Goal: Complete application form

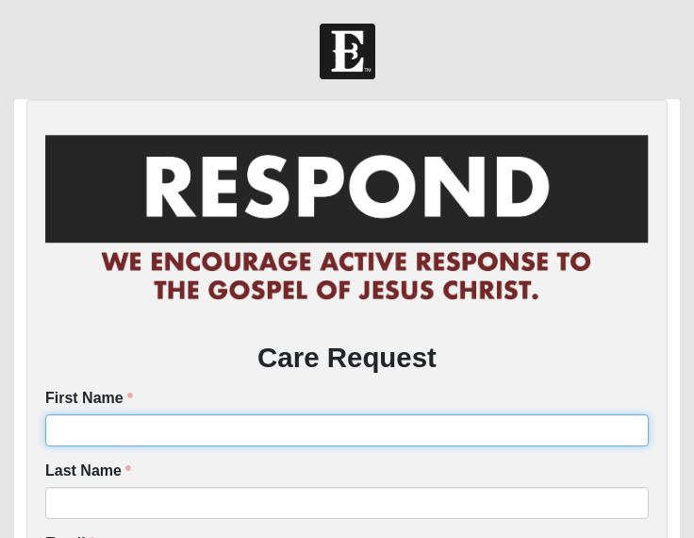
click at [272, 425] on input "First Name" at bounding box center [347, 430] width 604 height 32
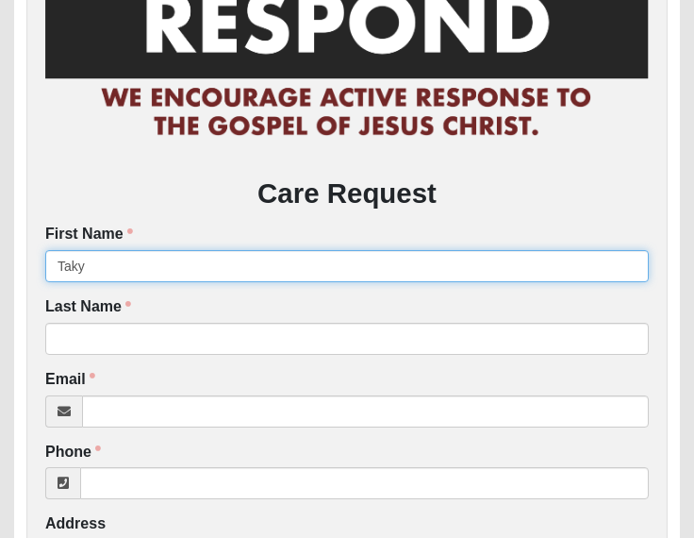
scroll to position [192, 0]
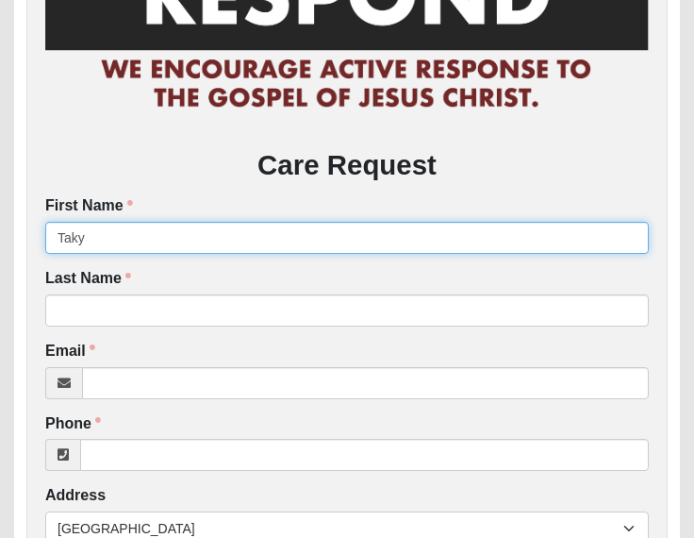
type input "Taky"
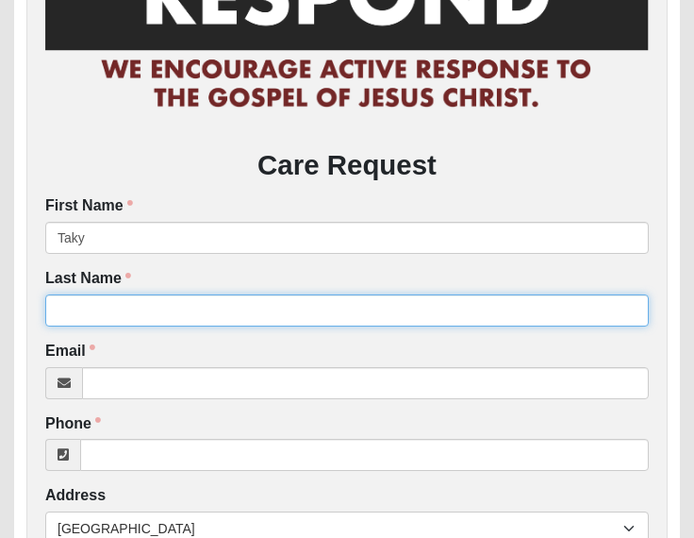
click at [79, 297] on input "Last Name" at bounding box center [347, 310] width 604 height 32
type input "Anigboro"
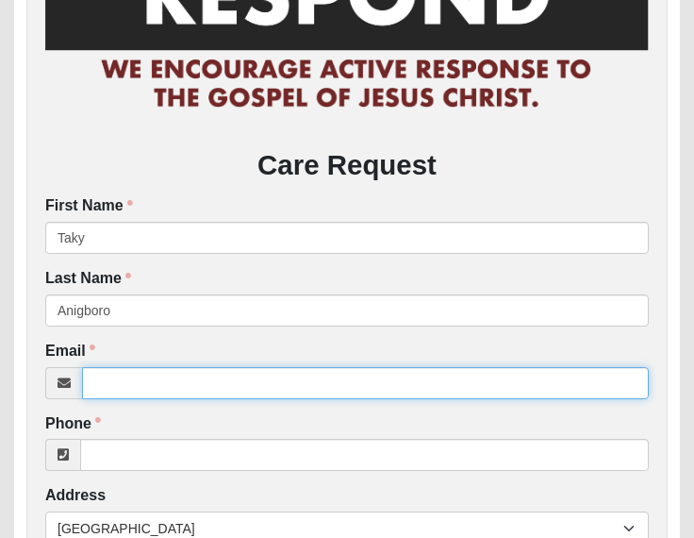
click at [195, 383] on input "Email" at bounding box center [365, 383] width 567 height 32
type input "[EMAIL_ADDRESS][DOMAIN_NAME]"
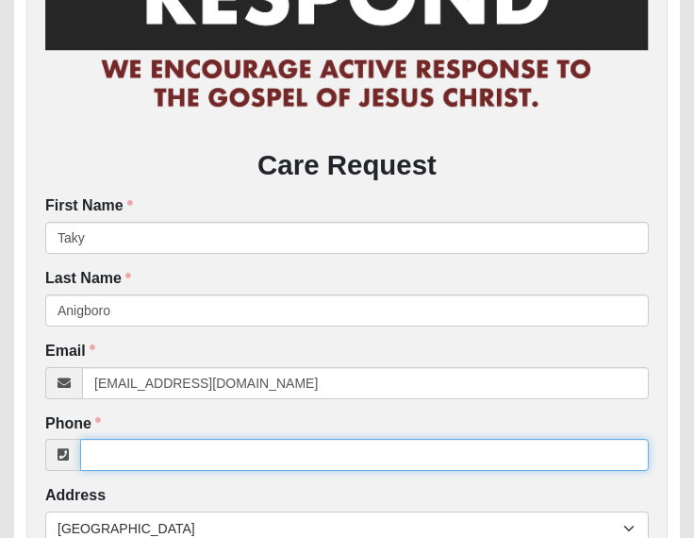
type input "3064509724"
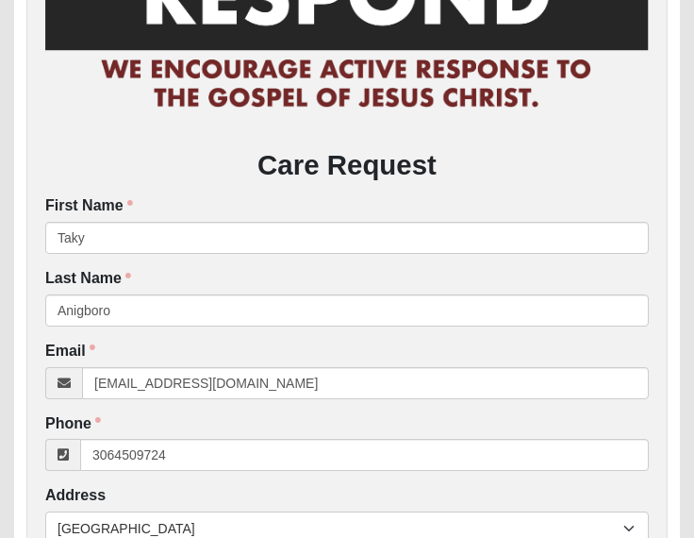
type input "[STREET_ADDRESS][PERSON_NAME]"
type input "[PERSON_NAME]"
type input "S4W 0A2"
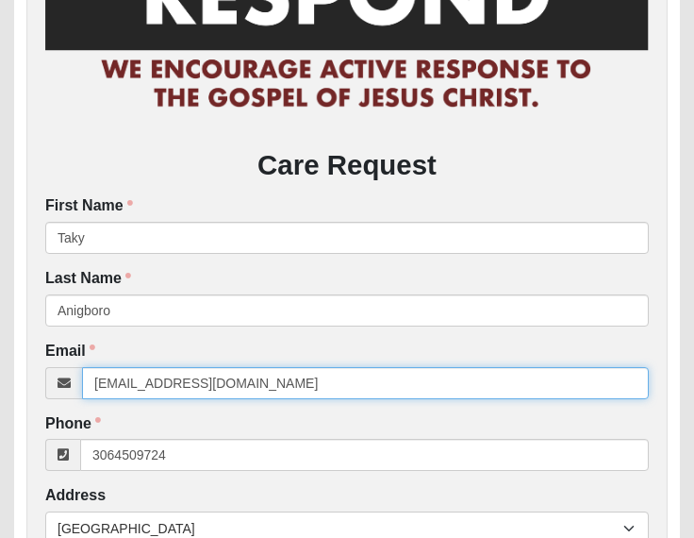
type input "[PHONE_NUMBER]"
type input "[EMAIL_ADDRESS][DOMAIN_NAME]"
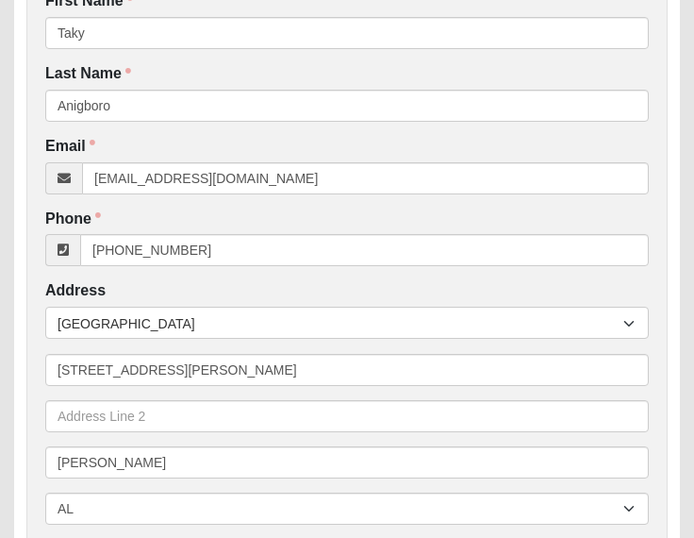
scroll to position [400, 0]
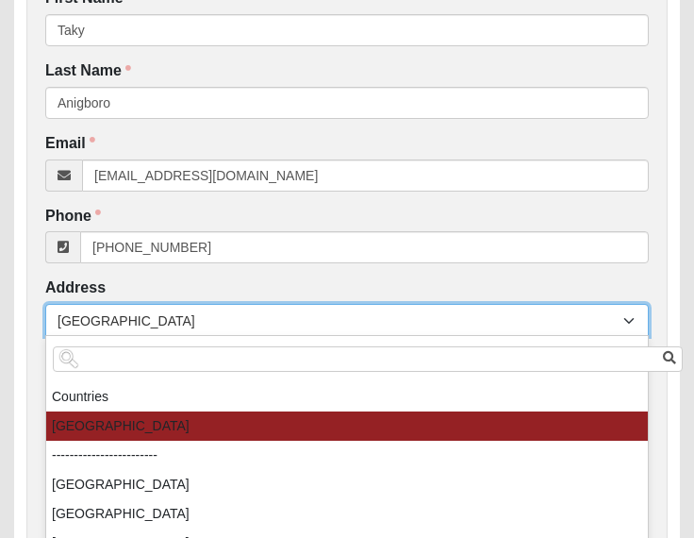
click at [342, 317] on span "[GEOGRAPHIC_DATA]" at bounding box center [341, 321] width 566 height 32
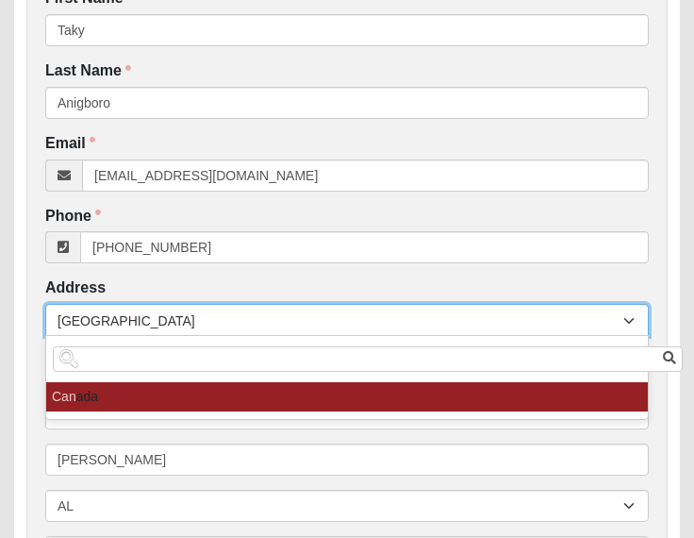
type input "can"
click at [270, 394] on li "Can ada" at bounding box center [347, 396] width 602 height 29
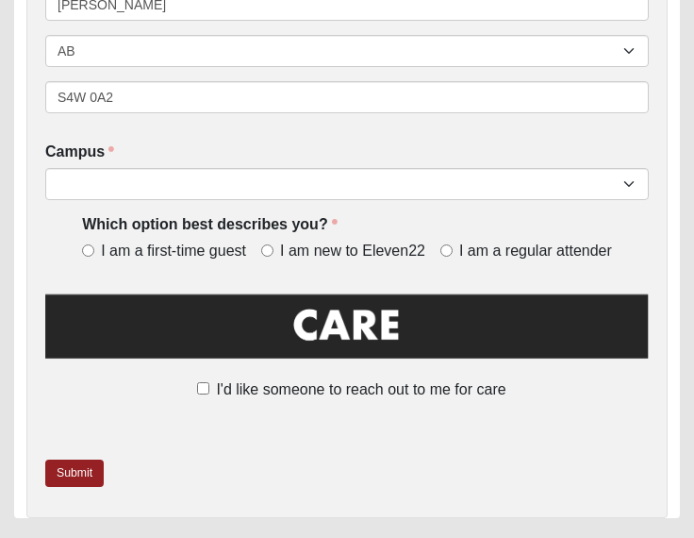
scroll to position [858, 0]
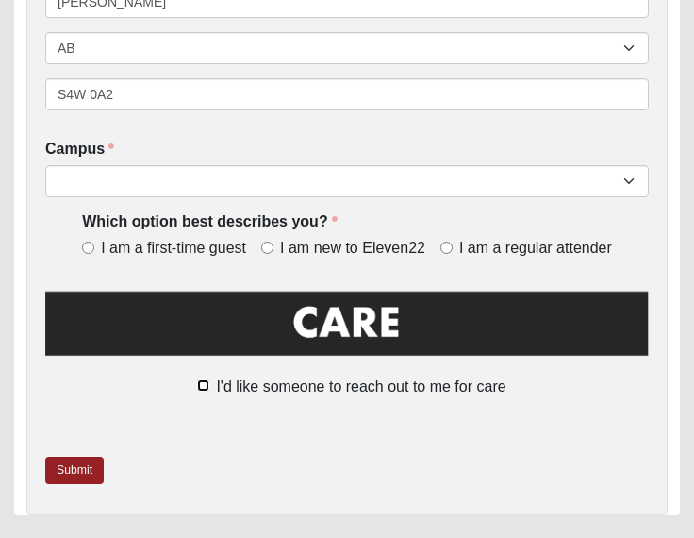
click at [206, 382] on input "I'd like someone to reach out to me for care" at bounding box center [203, 385] width 12 height 12
checkbox input "true"
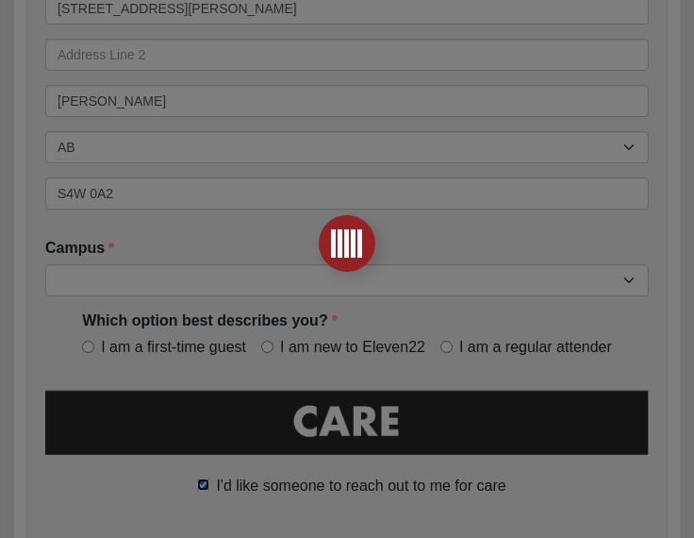
scroll to position [758, 0]
